Goal: Check status: Check status

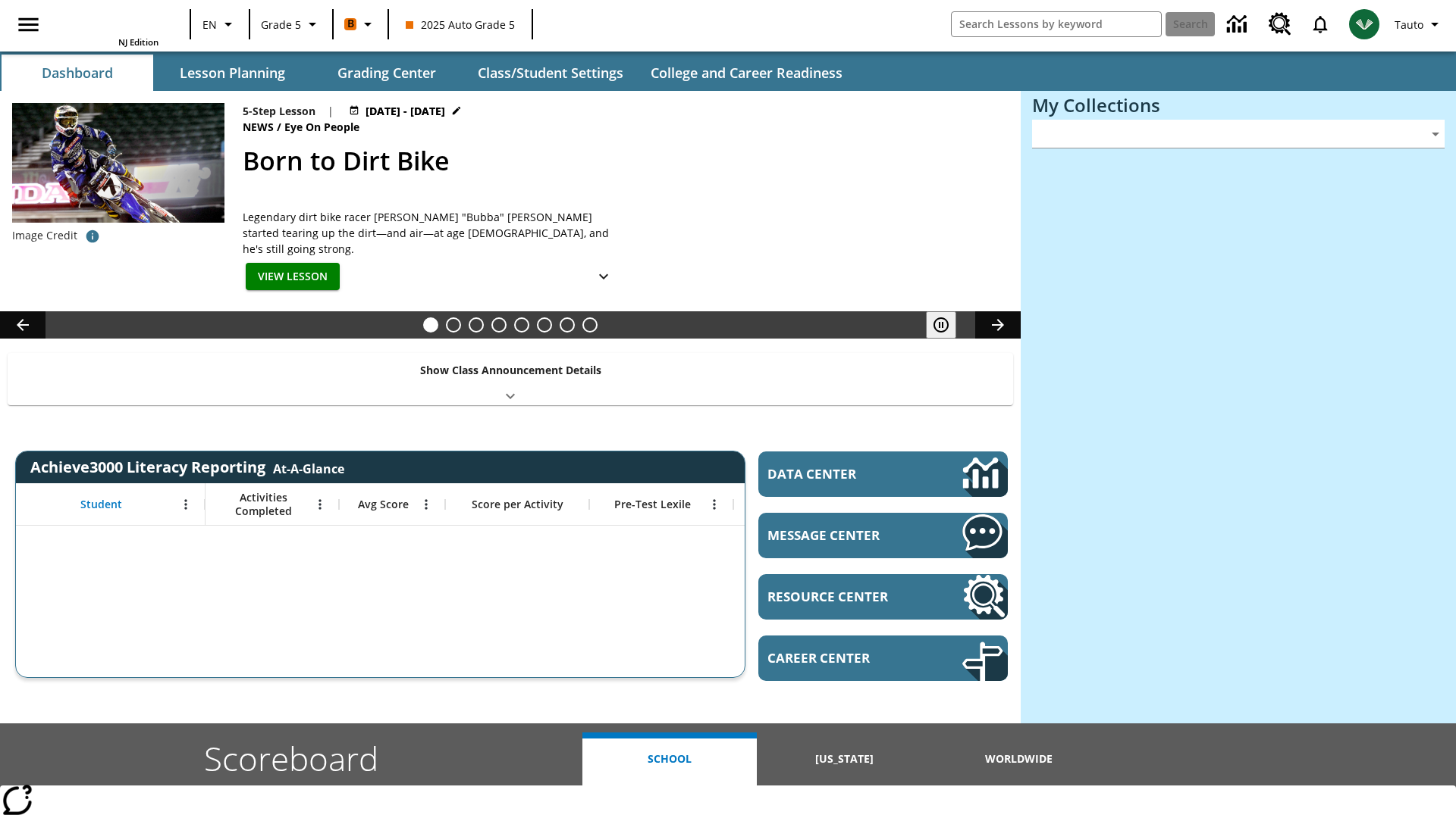
type input "-1"
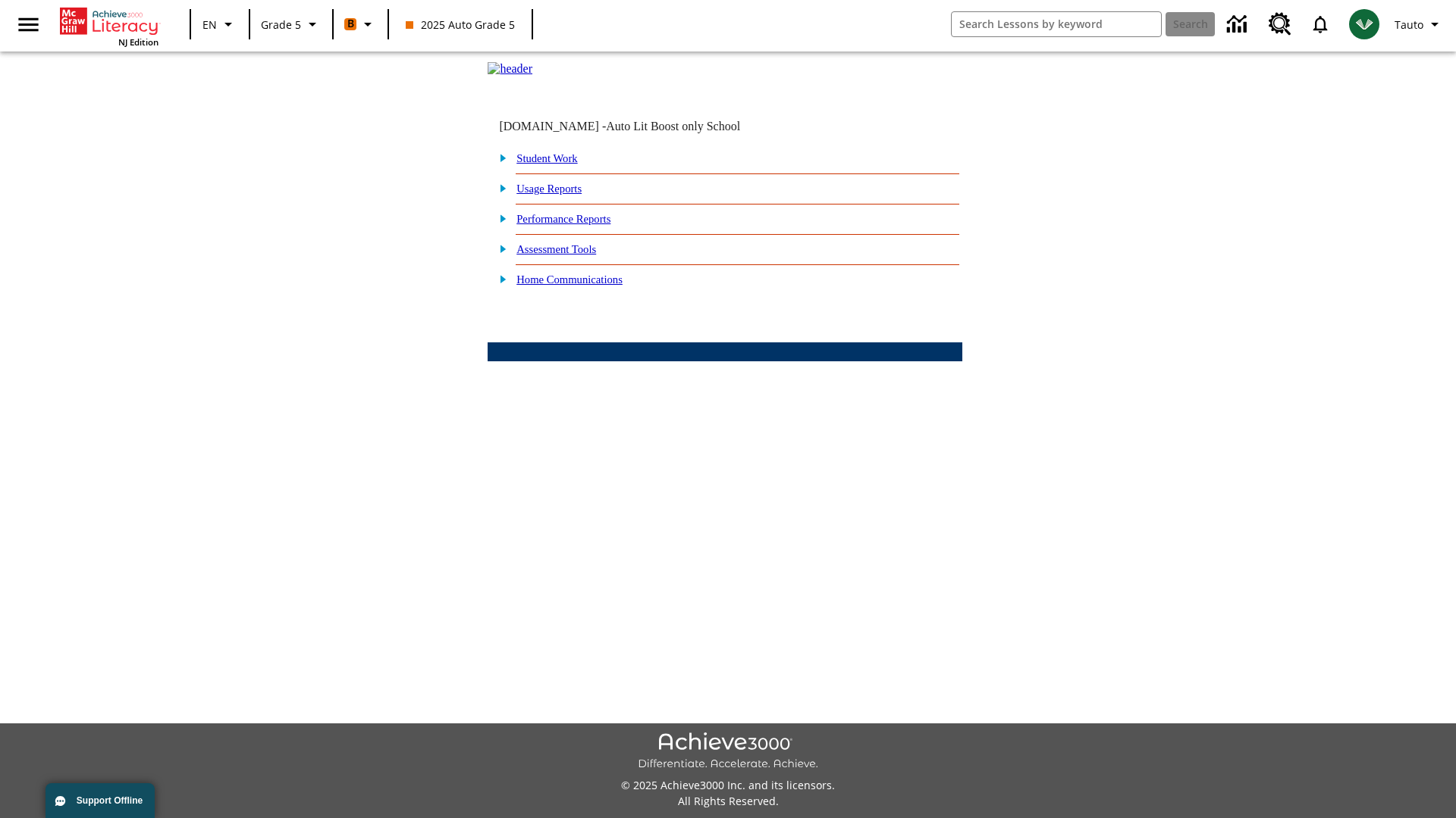
click at [580, 225] on link "Performance Reports" at bounding box center [563, 219] width 94 height 12
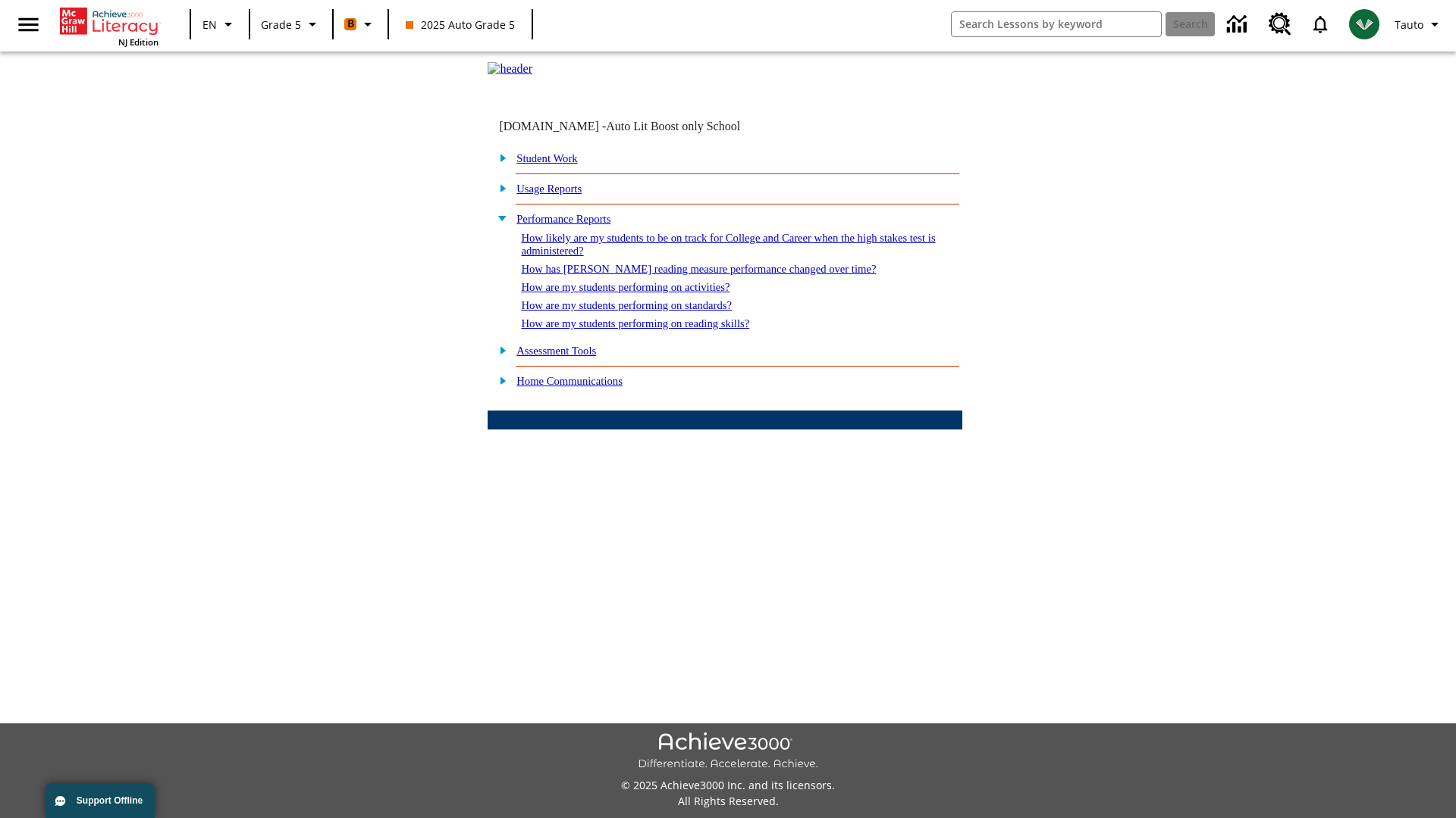
click at [649, 330] on link "How are my students performing on reading skills?" at bounding box center [634, 324] width 228 height 12
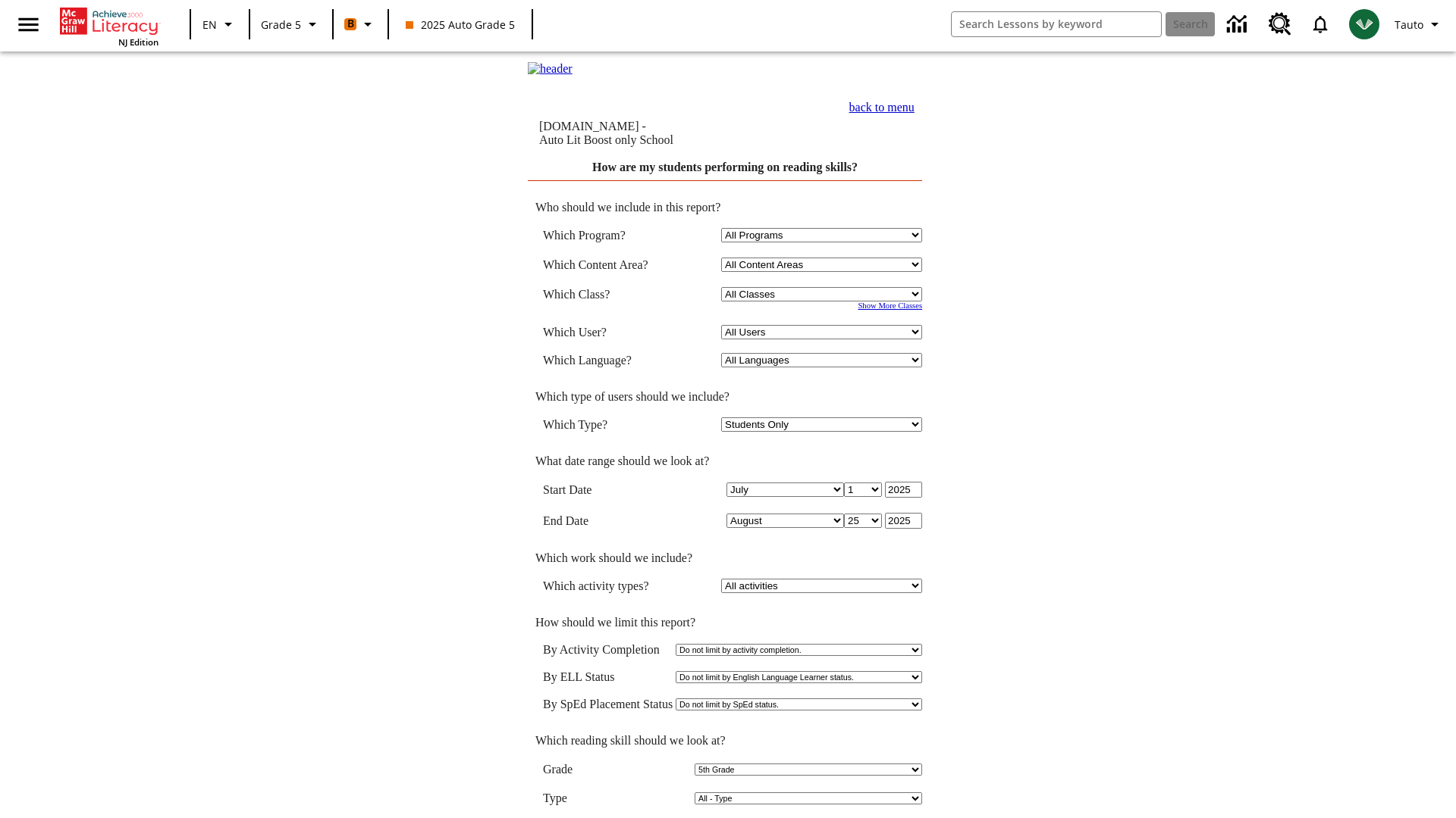
click at [823, 296] on select "Select a Class: All Classes 2025 Auto Grade 5 OL 2025 Auto Grade 6" at bounding box center [822, 294] width 201 height 14
select select "11133131"
click at [823, 335] on select "All Users Cat, Sautoen Cat, Sautoes Cat, Sautoss Donotlogin, Sautoen Twoschools…" at bounding box center [822, 332] width 201 height 14
select select "21437107"
